Goal: Task Accomplishment & Management: Use online tool/utility

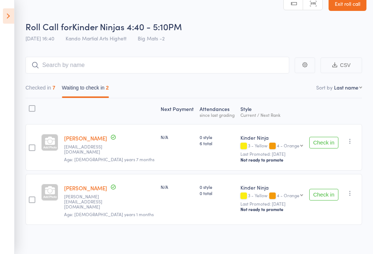
click at [348, 7] on link "Exit roll call" at bounding box center [348, 3] width 38 height 15
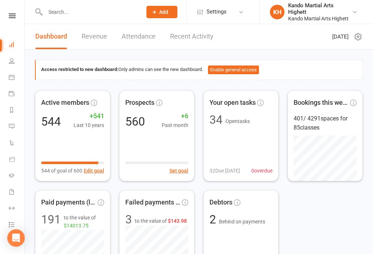
click at [6, 17] on link at bounding box center [12, 15] width 26 height 5
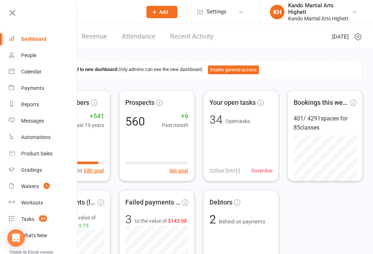
click at [22, 71] on div "Calendar" at bounding box center [31, 72] width 20 height 6
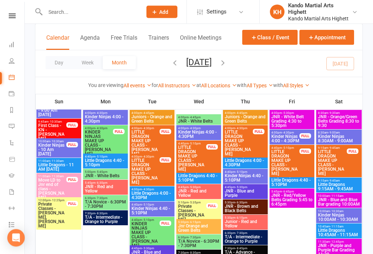
scroll to position [1002, 0]
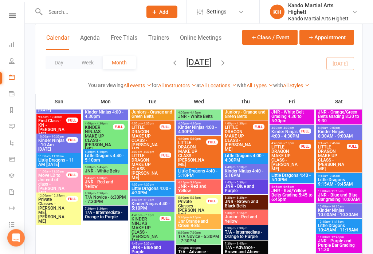
click at [142, 205] on span "Kinder Ninjas 4:40 - 5:10PM" at bounding box center [152, 206] width 42 height 9
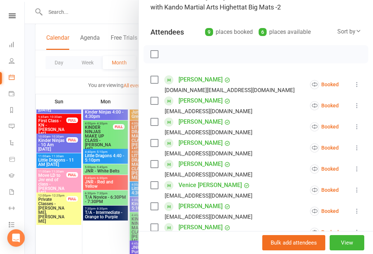
scroll to position [62, 0]
click at [104, 223] on div at bounding box center [199, 127] width 348 height 254
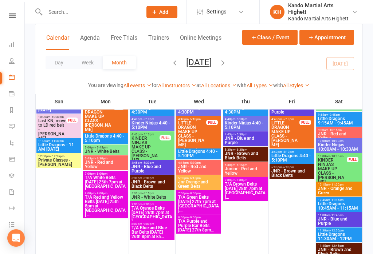
scroll to position [1253, 0]
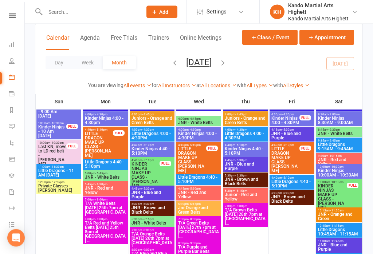
click at [139, 140] on span "Little Dragons 4:00 - 4:30PM" at bounding box center [152, 136] width 42 height 9
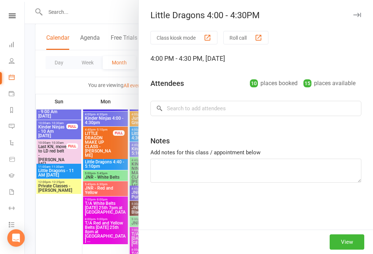
click at [145, 151] on div "Class kiosk mode Roll call 4:00 PM - 4:30 PM, Tuesday, August, 26, 2025 Attende…" at bounding box center [256, 130] width 234 height 199
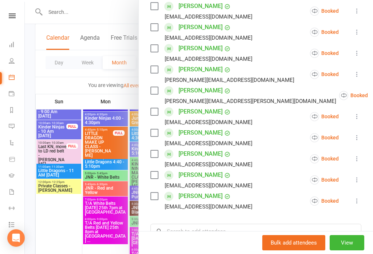
scroll to position [136, 0]
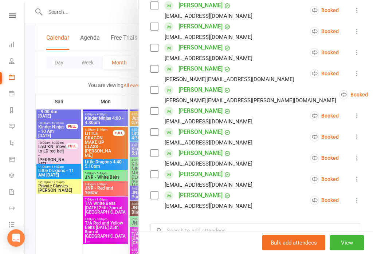
click at [123, 159] on div at bounding box center [199, 127] width 348 height 254
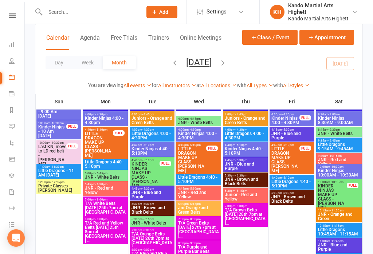
click at [148, 149] on span "Kinder Ninjas 4:40 - 5:10PM" at bounding box center [152, 151] width 42 height 9
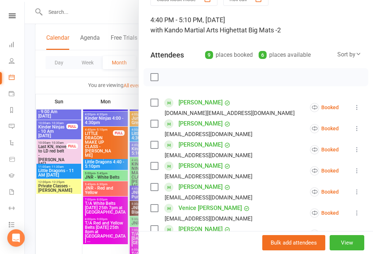
scroll to position [42, 0]
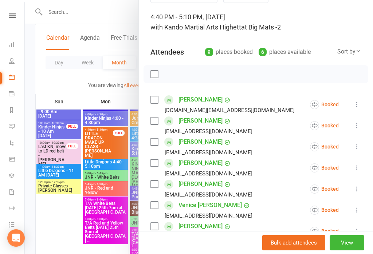
click at [117, 165] on div at bounding box center [199, 127] width 348 height 254
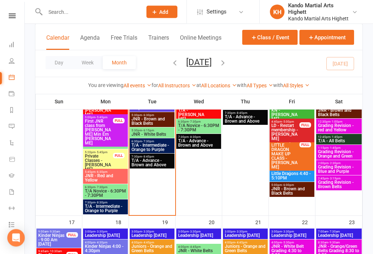
scroll to position [868, 0]
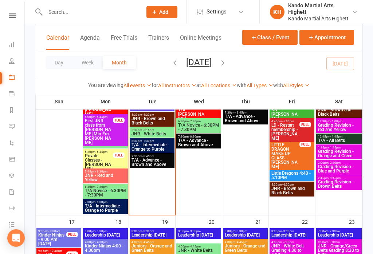
click at [161, 126] on div "5:30pm - 6:30pm JNR - Brown and Black Belts" at bounding box center [152, 119] width 45 height 15
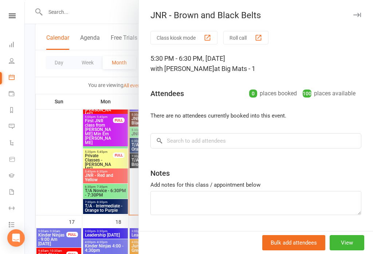
click at [105, 194] on div at bounding box center [199, 127] width 348 height 254
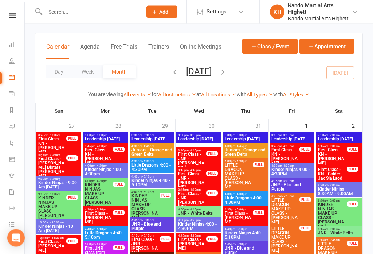
scroll to position [0, 0]
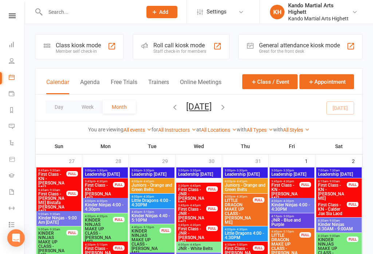
click at [190, 36] on div "Roll call kiosk mode Staff check-in for members" at bounding box center [181, 46] width 97 height 25
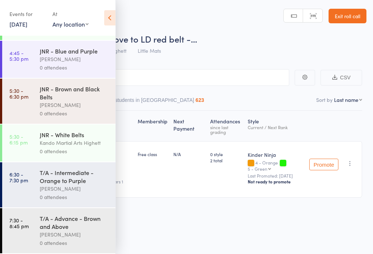
scroll to position [371, 0]
click at [89, 134] on div "JNR - White Belts" at bounding box center [75, 135] width 70 height 8
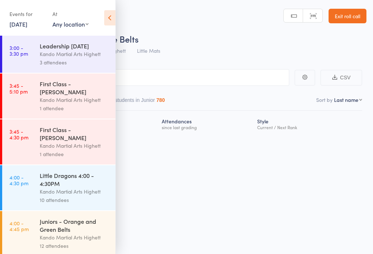
click at [113, 25] on icon at bounding box center [109, 17] width 11 height 15
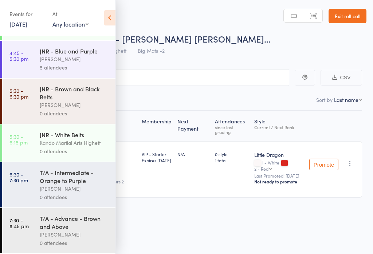
scroll to position [371, 0]
click at [80, 141] on div "Kando Martial Arts Highett" at bounding box center [75, 143] width 70 height 8
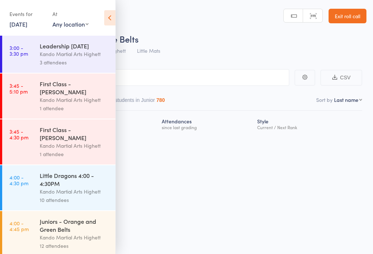
click at [114, 17] on icon at bounding box center [109, 17] width 11 height 15
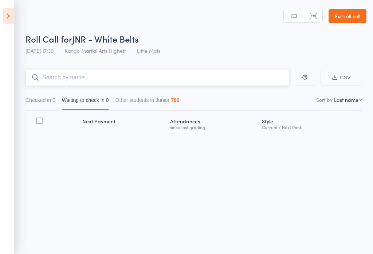
click at [110, 81] on input "search" at bounding box center [158, 77] width 264 height 17
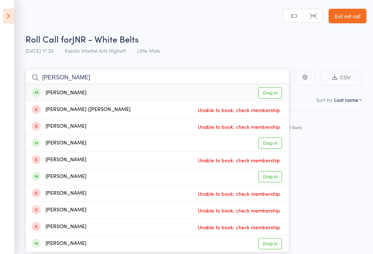
type input "[PERSON_NAME]"
click at [271, 94] on link "Drop in" at bounding box center [270, 92] width 24 height 11
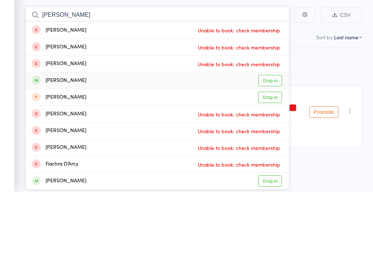
type input "[PERSON_NAME]"
click at [275, 138] on link "Drop in" at bounding box center [270, 143] width 24 height 11
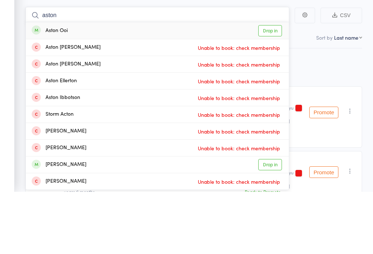
type input "aston"
click at [266, 87] on link "Drop in" at bounding box center [270, 92] width 24 height 11
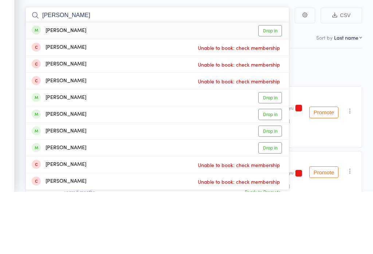
type input "[PERSON_NAME]"
click at [274, 87] on link "Drop in" at bounding box center [270, 92] width 24 height 11
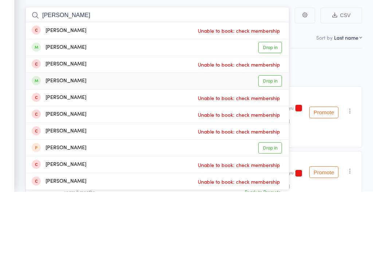
type input "[PERSON_NAME]"
click at [270, 138] on link "Drop in" at bounding box center [270, 143] width 24 height 11
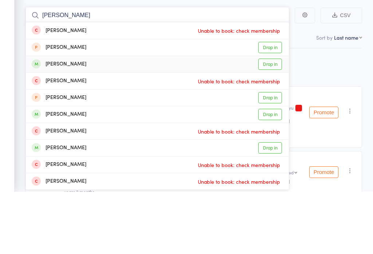
type input "[PERSON_NAME]"
click at [273, 121] on link "Drop in" at bounding box center [270, 126] width 24 height 11
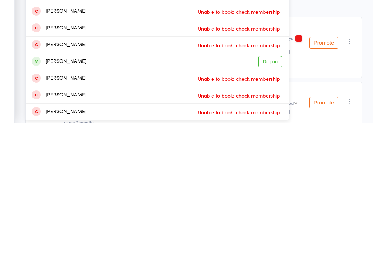
type input "[PERSON_NAME]"
click at [273, 188] on link "Drop in" at bounding box center [270, 193] width 24 height 11
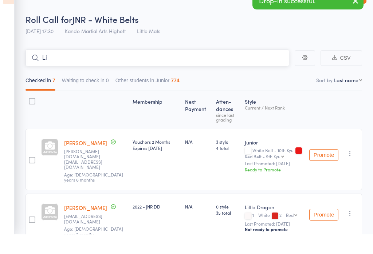
type input "L"
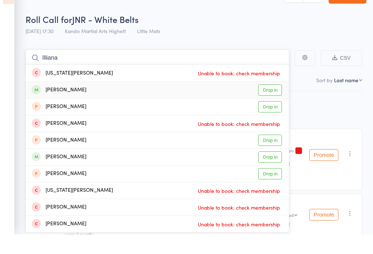
type input "Illiana"
click at [273, 104] on link "Drop in" at bounding box center [270, 109] width 24 height 11
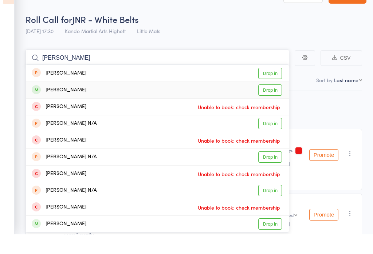
type input "[PERSON_NAME]"
click at [276, 104] on link "Drop in" at bounding box center [270, 109] width 24 height 11
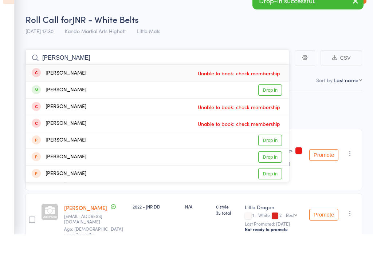
type input "[PERSON_NAME]"
click at [274, 104] on link "Drop in" at bounding box center [270, 109] width 24 height 11
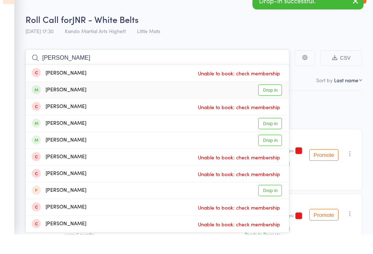
type input "[PERSON_NAME]"
click at [44, 106] on div "[PERSON_NAME]" at bounding box center [59, 110] width 55 height 8
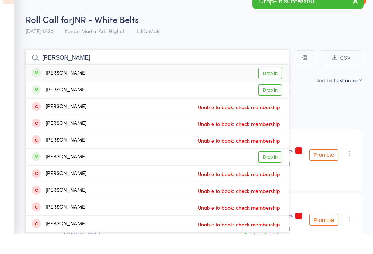
type input "[PERSON_NAME]"
click at [268, 104] on link "Drop in" at bounding box center [270, 109] width 24 height 11
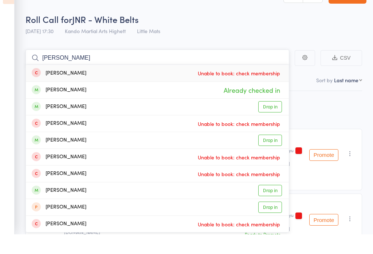
type input "[PERSON_NAME]"
click at [277, 121] on link "Drop in" at bounding box center [270, 126] width 24 height 11
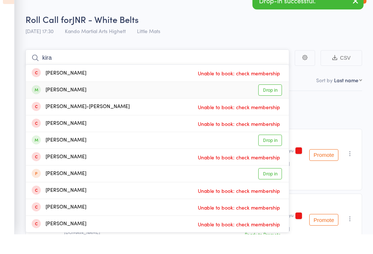
type input "kira"
click at [271, 104] on link "Drop in" at bounding box center [270, 109] width 24 height 11
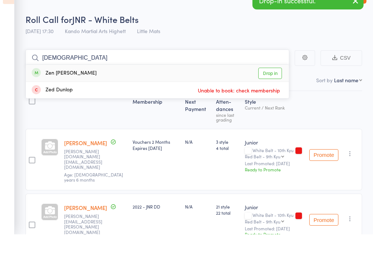
type input "[DEMOGRAPHIC_DATA]"
click at [275, 87] on link "Drop in" at bounding box center [270, 92] width 24 height 11
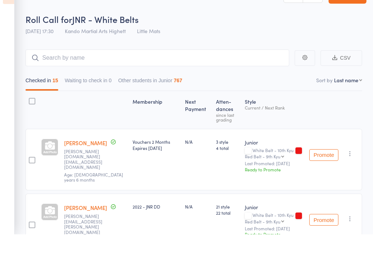
click at [285, 33] on div "Roll Call for JNR - White Belts [DATE] 17:30 Kando Martial Arts Highett Little …" at bounding box center [196, 46] width 341 height 26
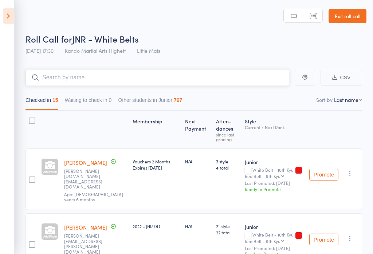
click at [192, 70] on input "search" at bounding box center [158, 77] width 264 height 17
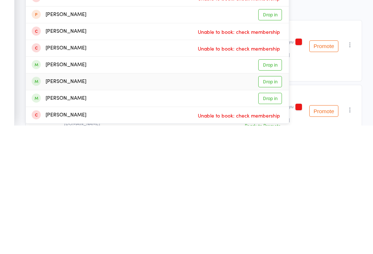
type input "[PERSON_NAME]"
click at [273, 205] on link "Drop in" at bounding box center [270, 210] width 24 height 11
